Goal: Task Accomplishment & Management: Manage account settings

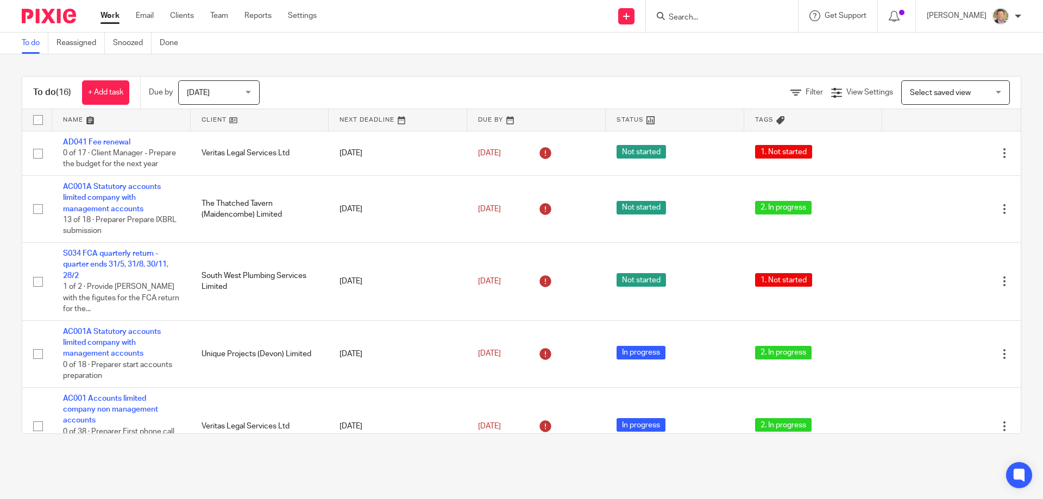
click at [403, 22] on div "Send new email Create task Add client Get Support Contact Support Help Document…" at bounding box center [688, 16] width 710 height 32
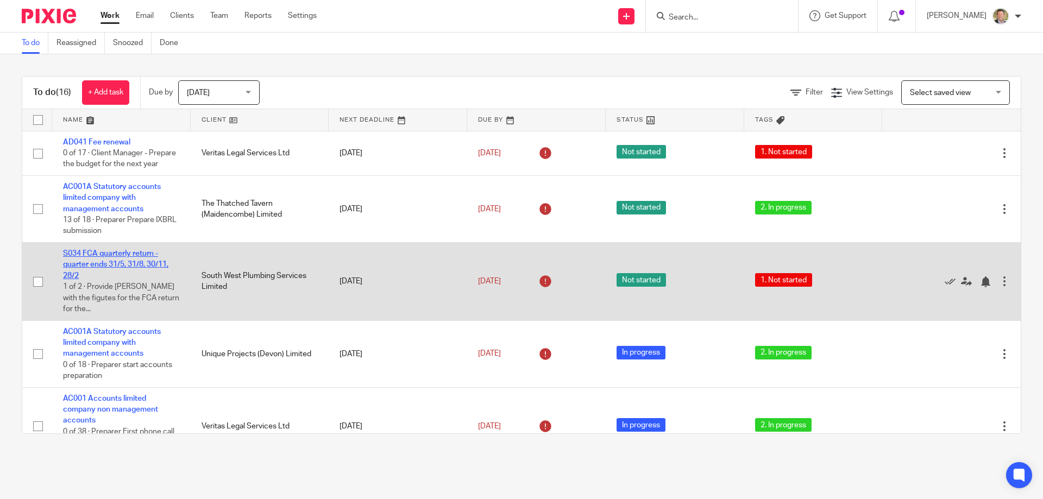
click at [103, 272] on link "S034 FCA quarterly return - quarter ends 31/5, 31/8, 30/11, 28/2" at bounding box center [115, 265] width 105 height 30
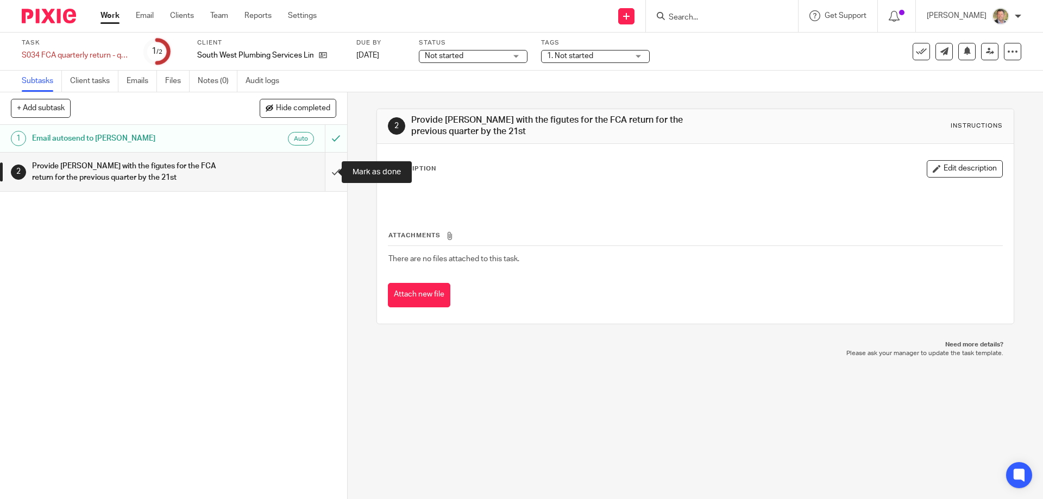
click at [321, 172] on input "submit" at bounding box center [173, 172] width 347 height 39
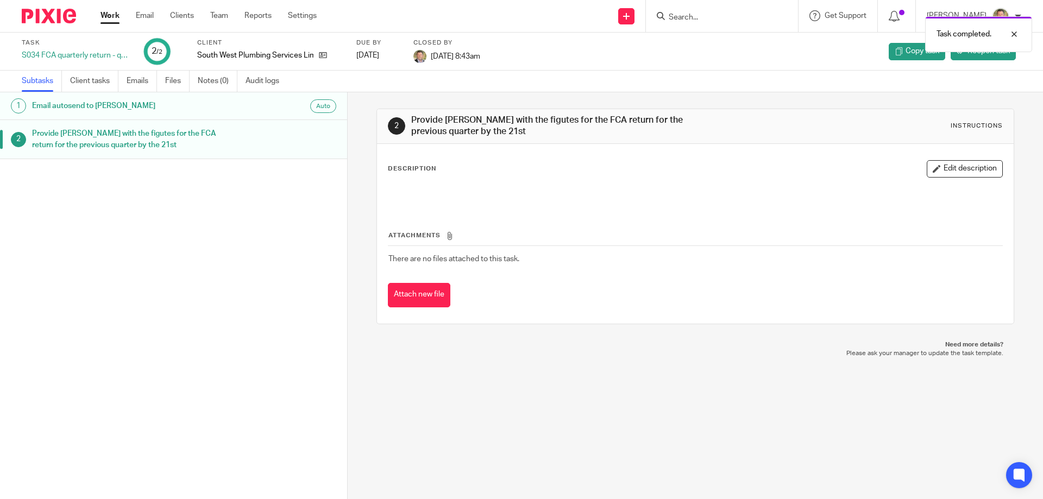
click at [109, 17] on link "Work" at bounding box center [109, 15] width 19 height 11
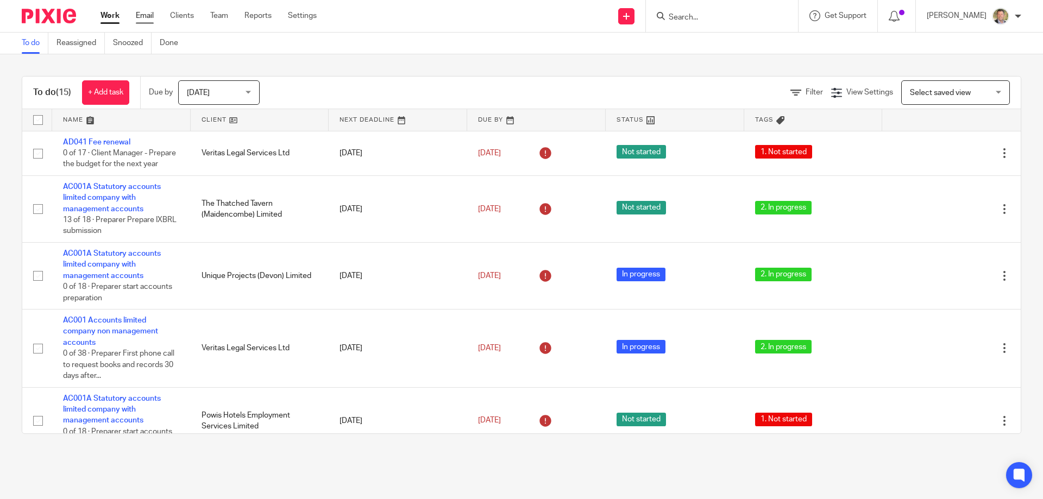
click at [143, 15] on link "Email" at bounding box center [145, 15] width 18 height 11
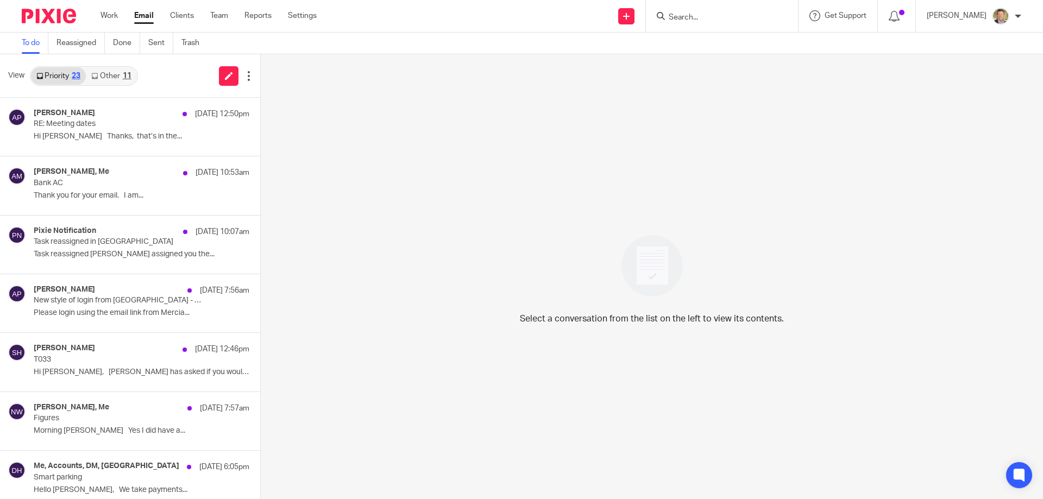
click at [115, 77] on link "Other 11" at bounding box center [111, 75] width 51 height 17
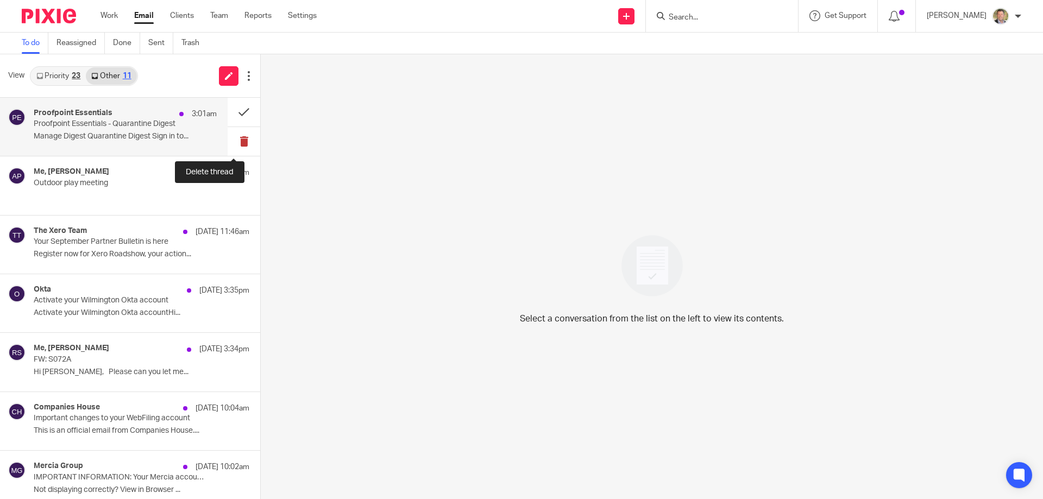
click at [233, 140] on button at bounding box center [244, 141] width 33 height 29
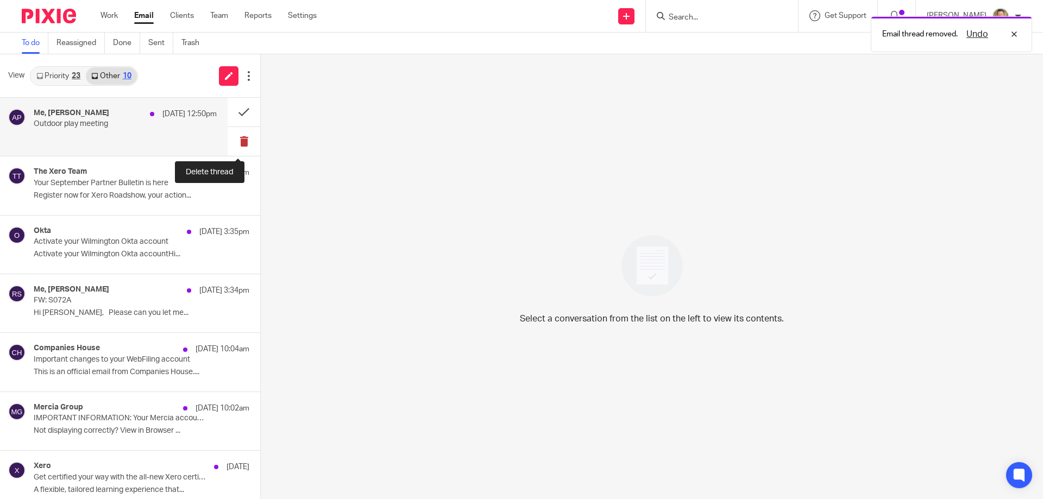
click at [234, 140] on button at bounding box center [244, 141] width 33 height 29
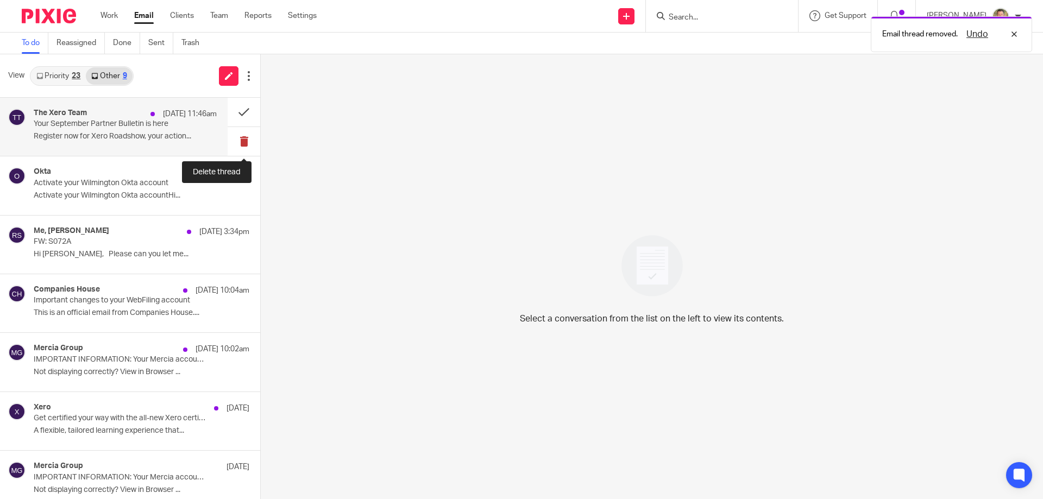
click at [236, 139] on button at bounding box center [244, 141] width 33 height 29
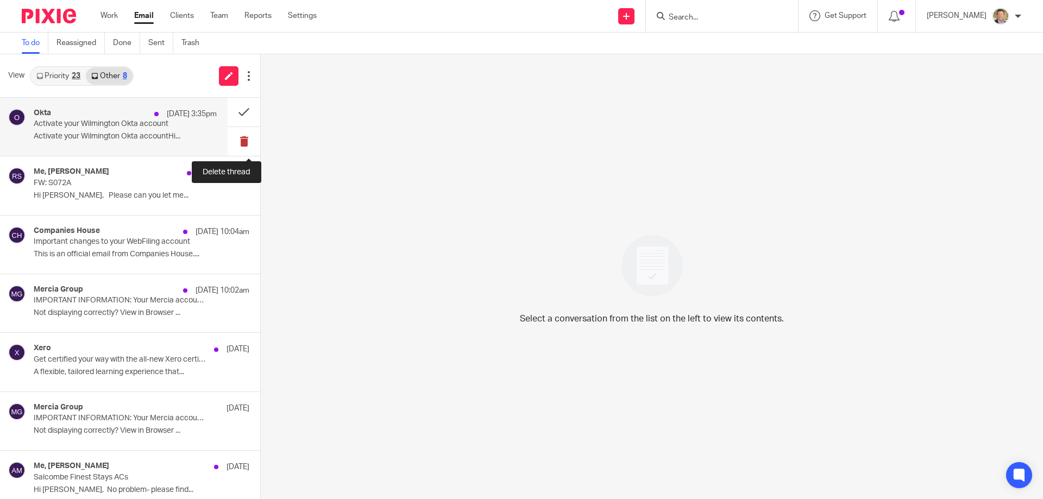
click at [234, 141] on button at bounding box center [244, 141] width 33 height 29
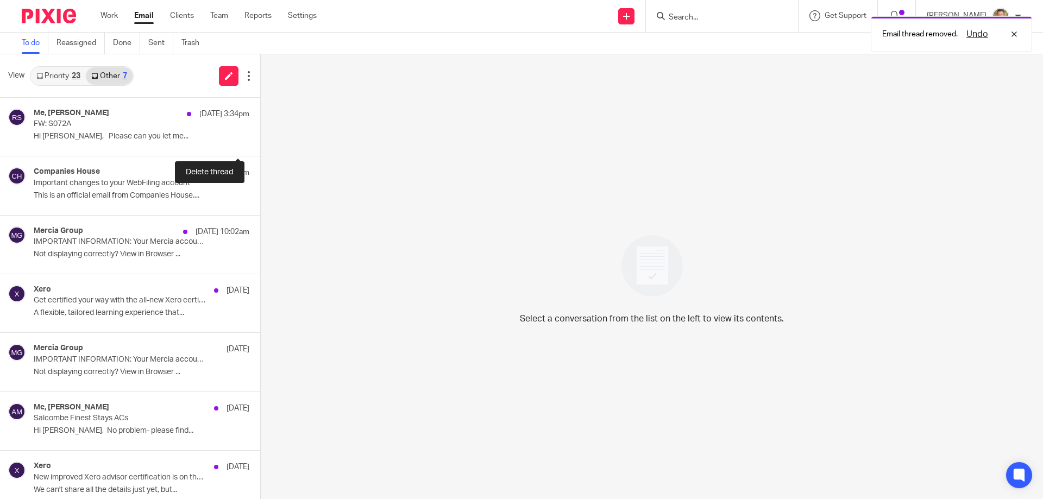
click at [260, 141] on button at bounding box center [264, 141] width 9 height 29
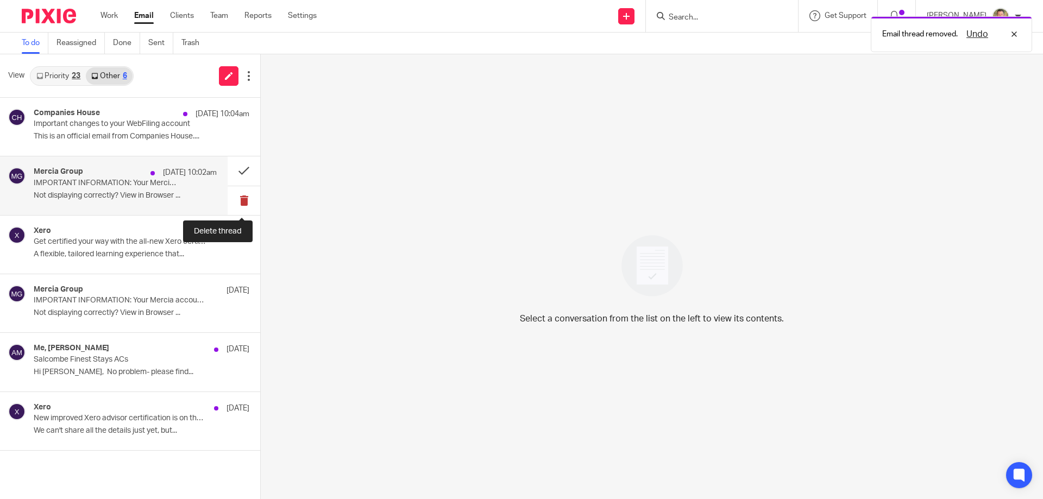
click at [243, 200] on button at bounding box center [244, 200] width 33 height 29
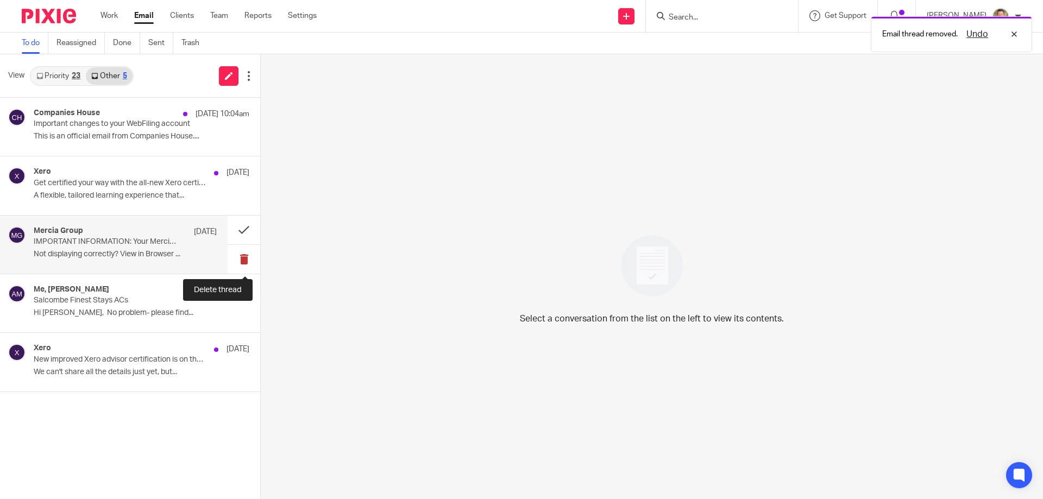
click at [241, 254] on button at bounding box center [244, 259] width 33 height 29
